Goal: Information Seeking & Learning: Learn about a topic

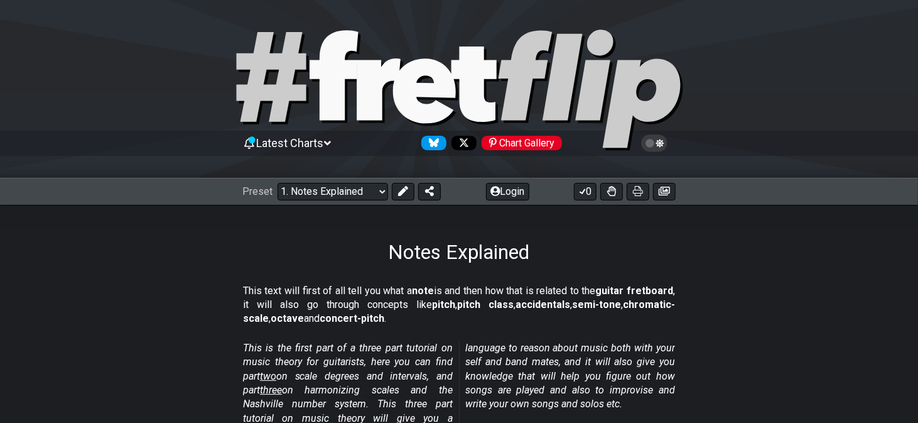
click at [811, 121] on div at bounding box center [459, 92] width 918 height 128
select select "/welcome"
select select "C"
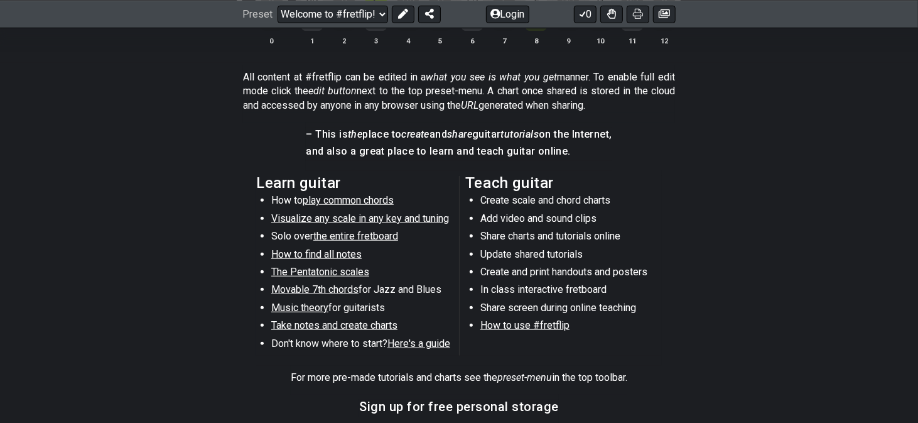
scroll to position [565, 0]
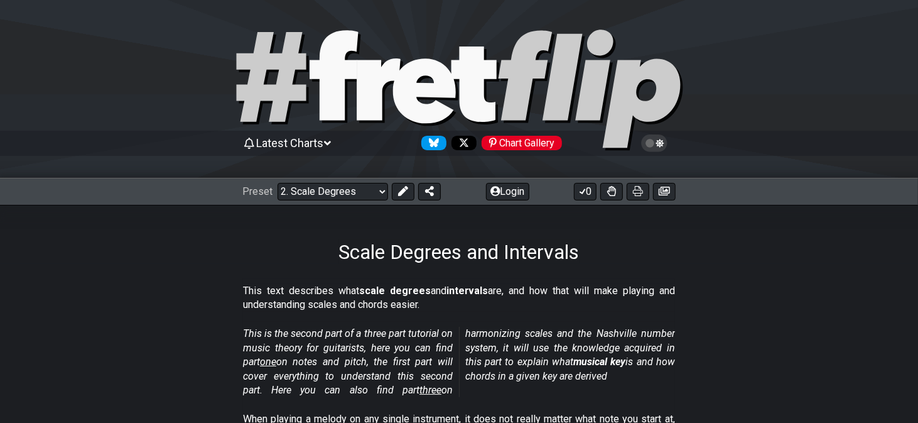
drag, startPoint x: 630, startPoint y: 43, endPoint x: 618, endPoint y: 51, distance: 13.9
click at [137, 121] on div at bounding box center [459, 92] width 918 height 128
select select "/welcome"
select select "C"
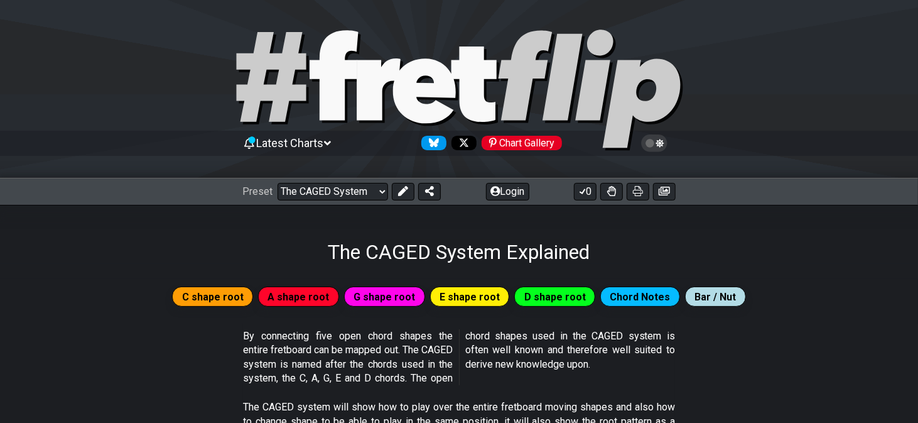
click at [398, 97] on icon at bounding box center [424, 90] width 63 height 65
select select "/welcome"
select select "C"
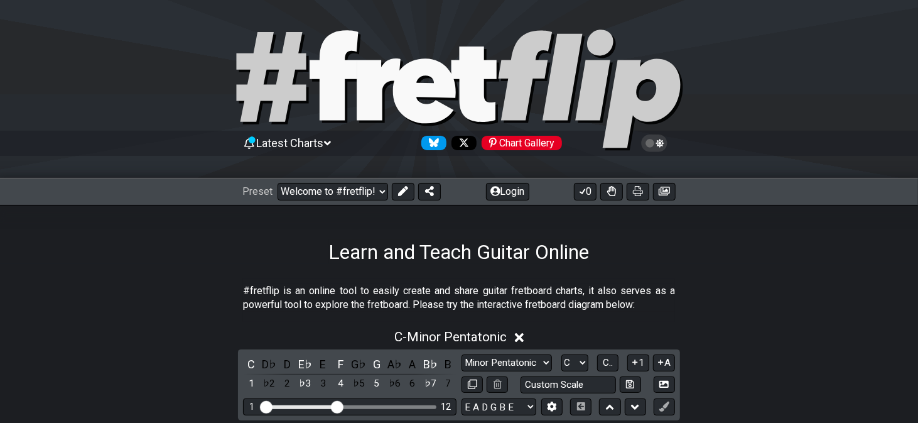
click at [363, 105] on icon at bounding box center [379, 89] width 44 height 62
click at [546, 57] on icon at bounding box center [459, 91] width 452 height 126
click at [307, 144] on span "Latest Charts" at bounding box center [290, 142] width 67 height 13
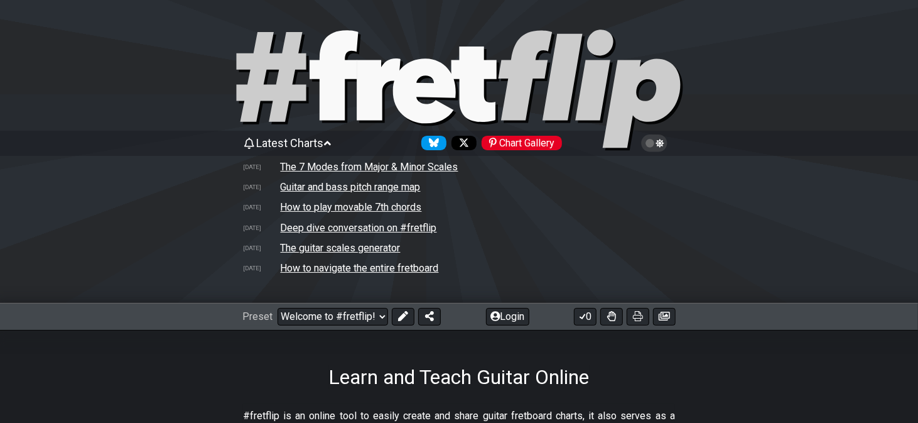
click at [331, 141] on icon at bounding box center [327, 142] width 7 height 11
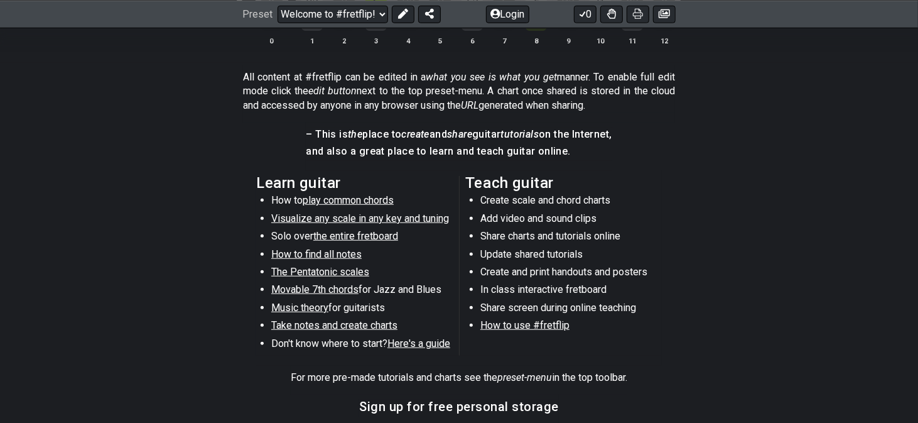
scroll to position [762, 0]
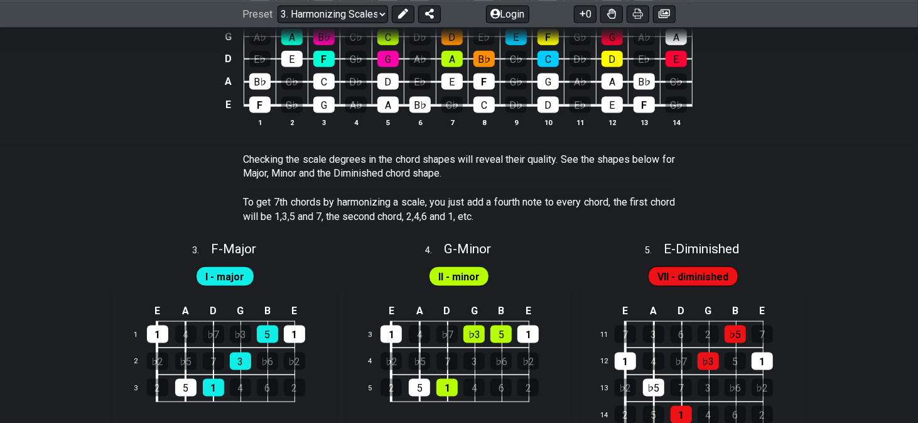
scroll to position [753, 0]
